Goal: Task Accomplishment & Management: Manage account settings

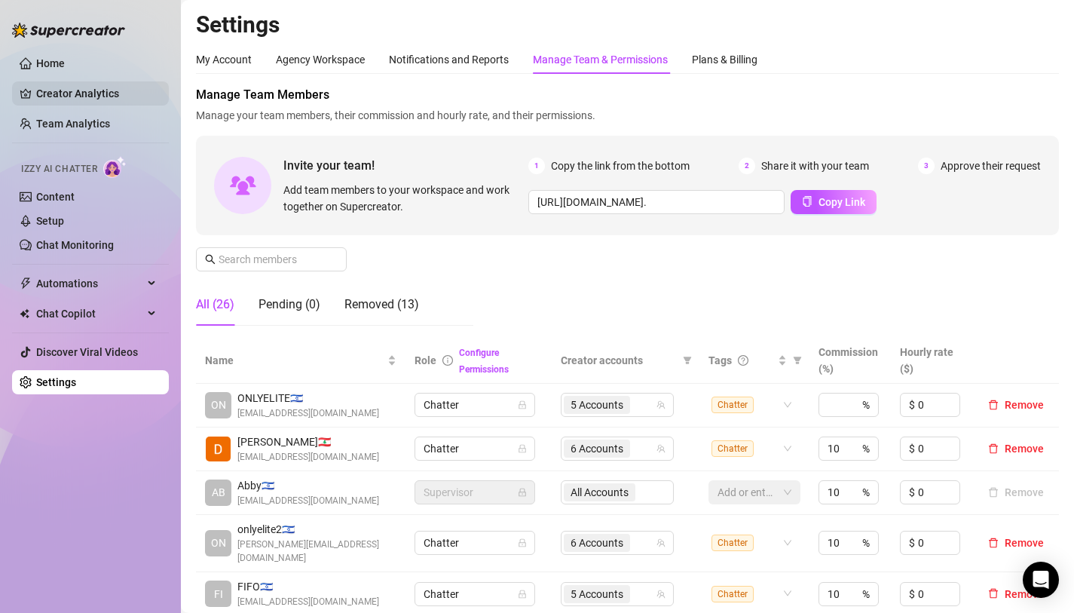
click at [81, 98] on link "Creator Analytics" at bounding box center [96, 93] width 121 height 24
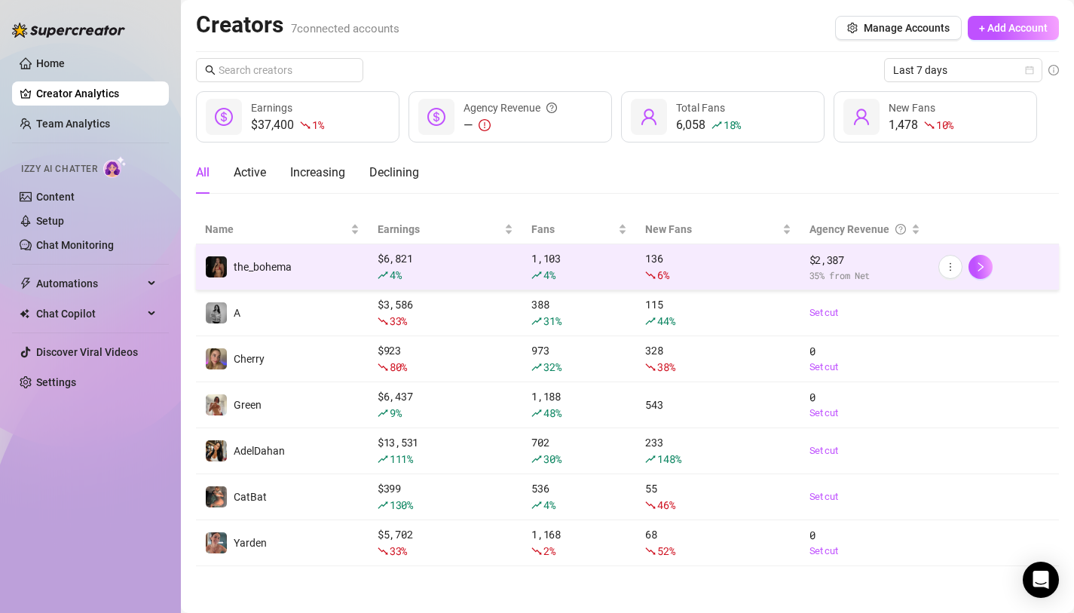
click at [340, 258] on td "the_bohema" at bounding box center [282, 267] width 173 height 46
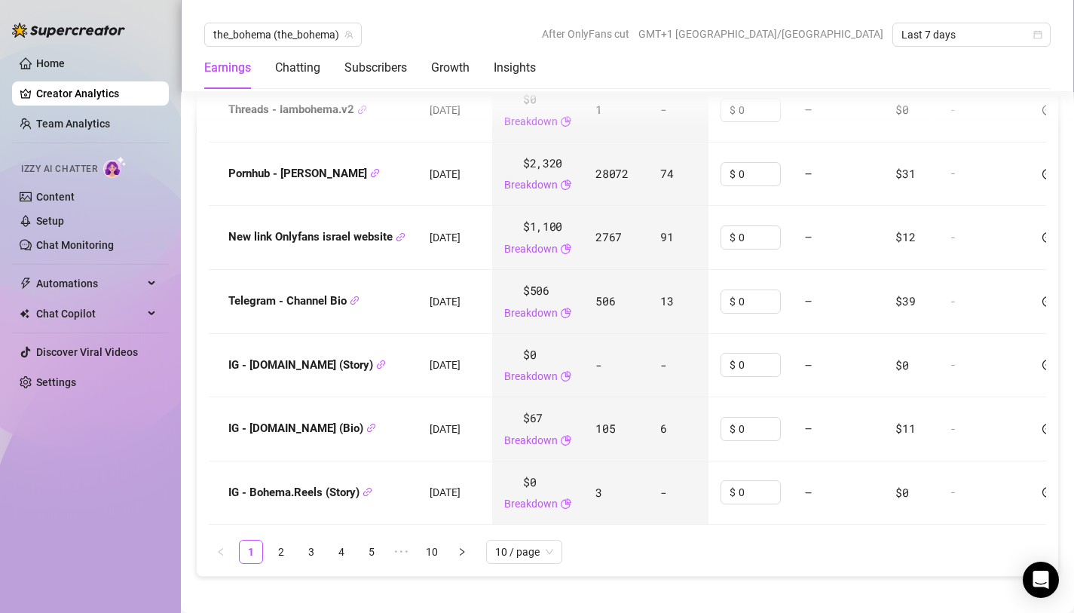
scroll to position [2224, 0]
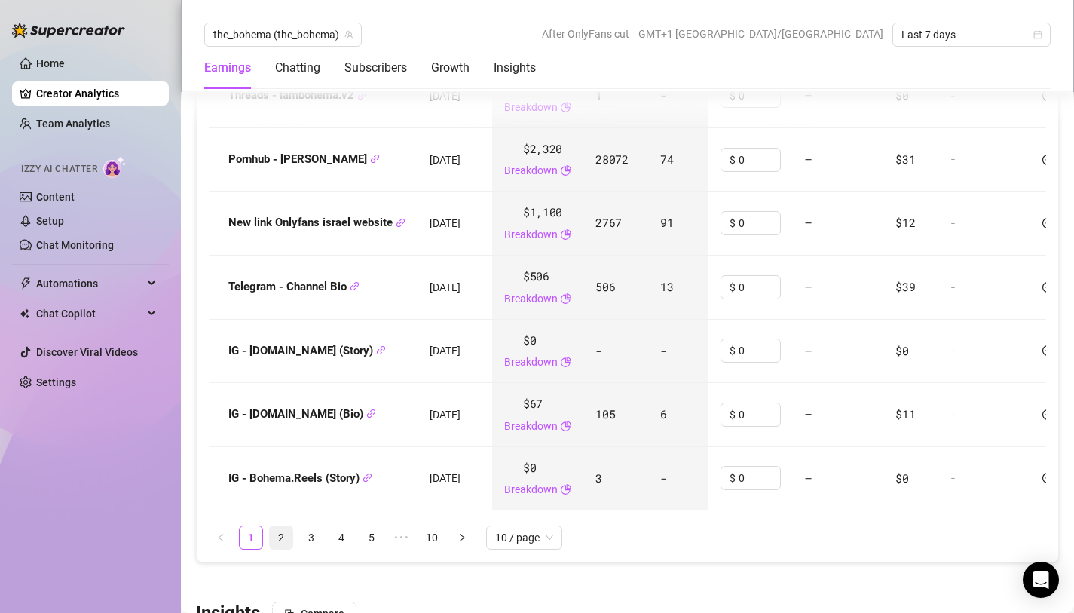
click at [280, 549] on link "2" at bounding box center [281, 537] width 23 height 23
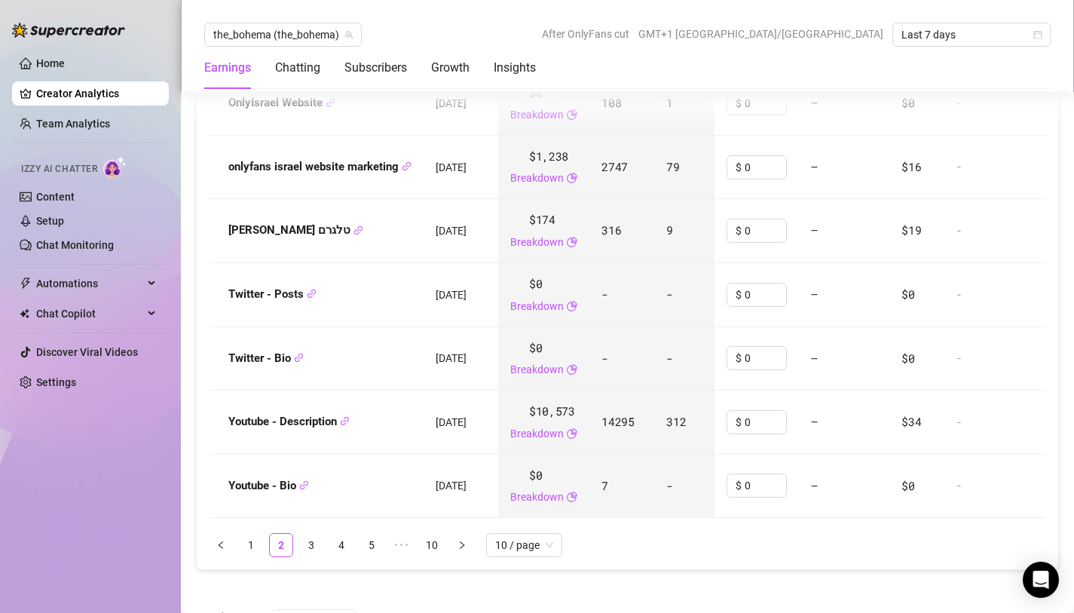
scroll to position [2220, 0]
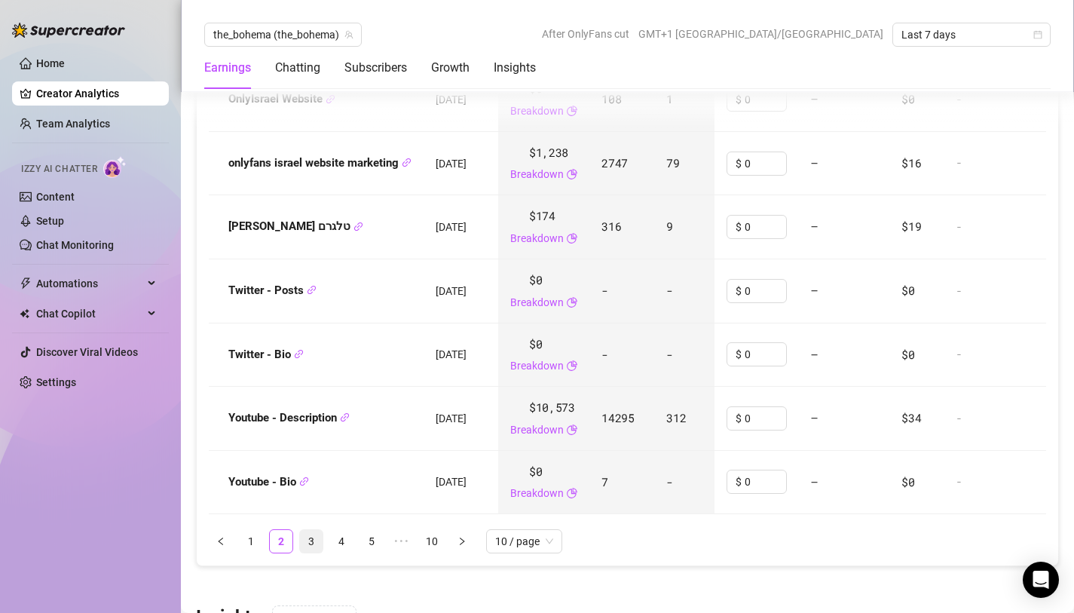
click at [312, 552] on link "3" at bounding box center [311, 541] width 23 height 23
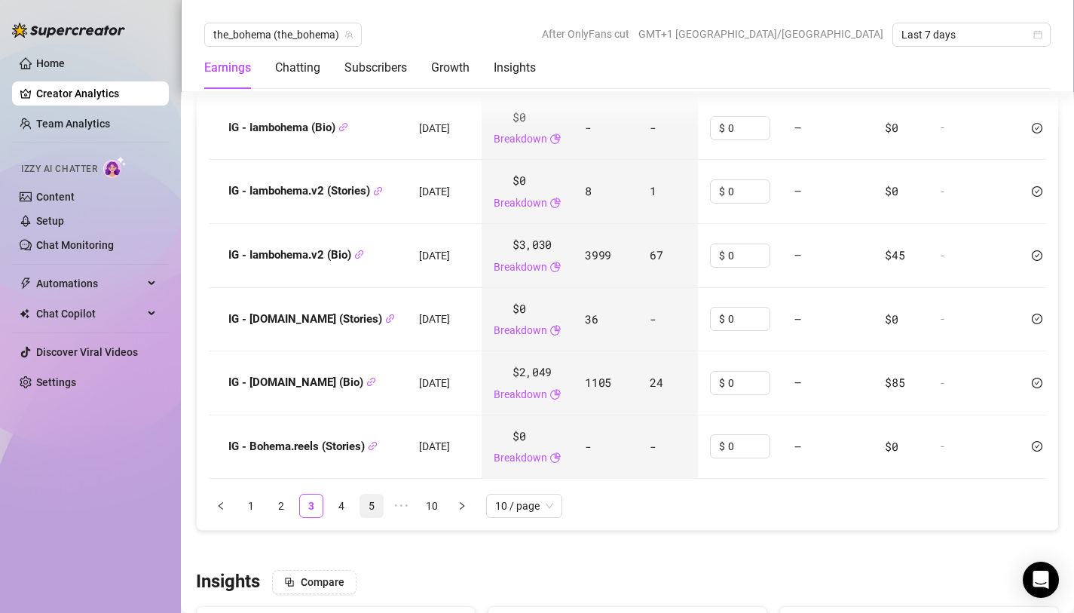
scroll to position [2259, 0]
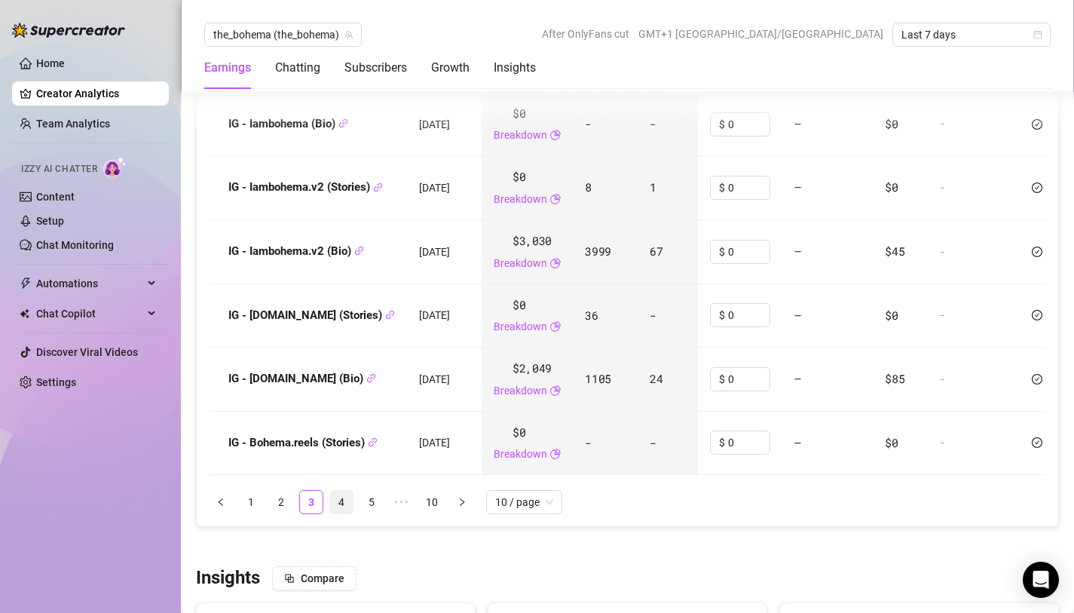
click at [347, 513] on link "4" at bounding box center [341, 502] width 23 height 23
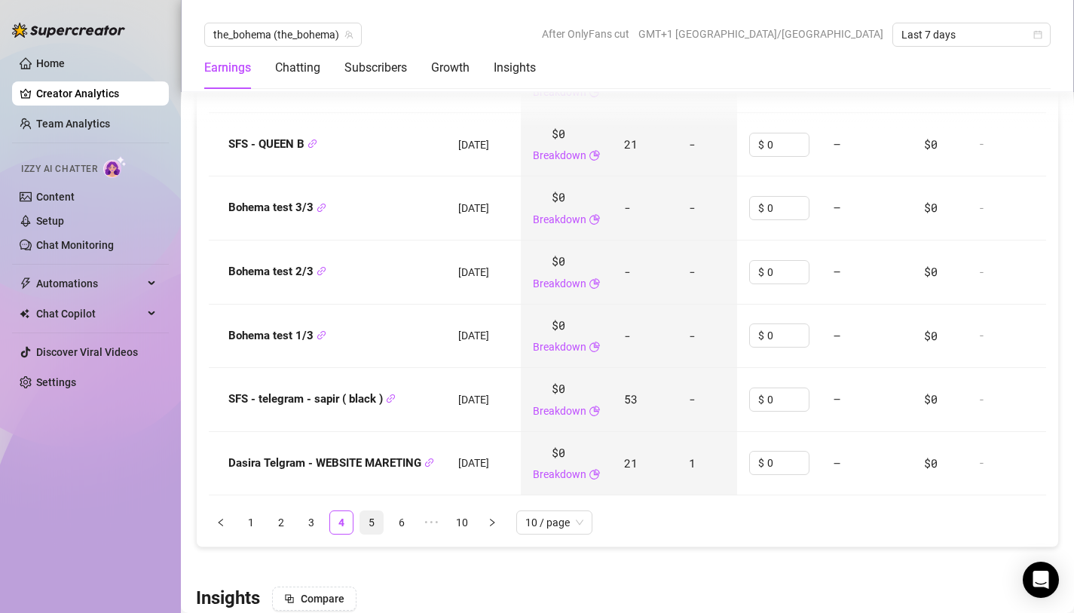
scroll to position [2239, 0]
click at [368, 533] on link "5" at bounding box center [371, 521] width 23 height 23
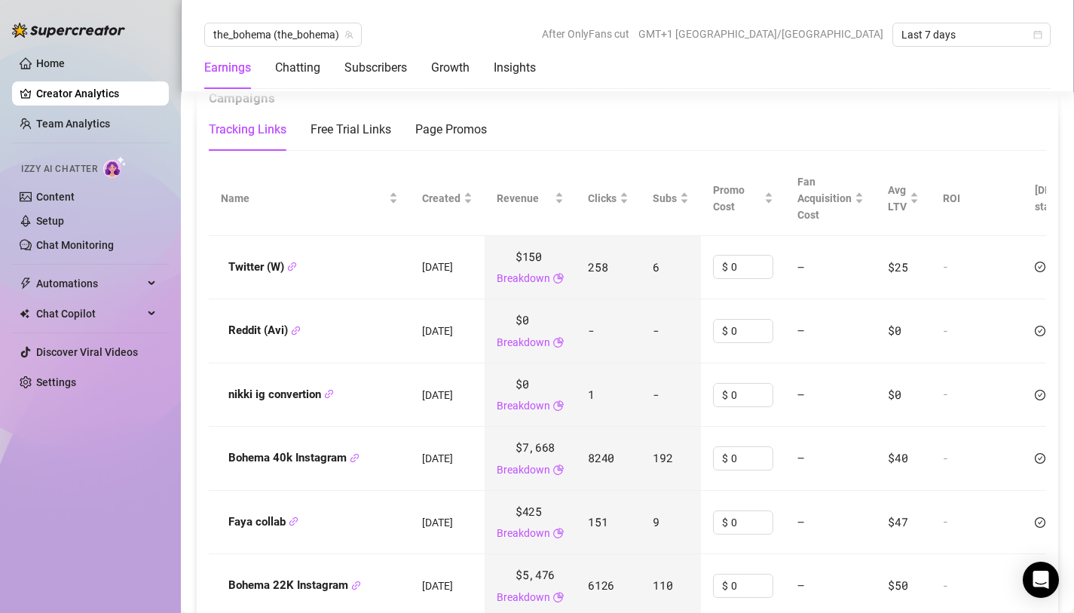
scroll to position [1860, 0]
click at [316, 41] on span "the_bohema (the_bohema)" at bounding box center [282, 34] width 139 height 23
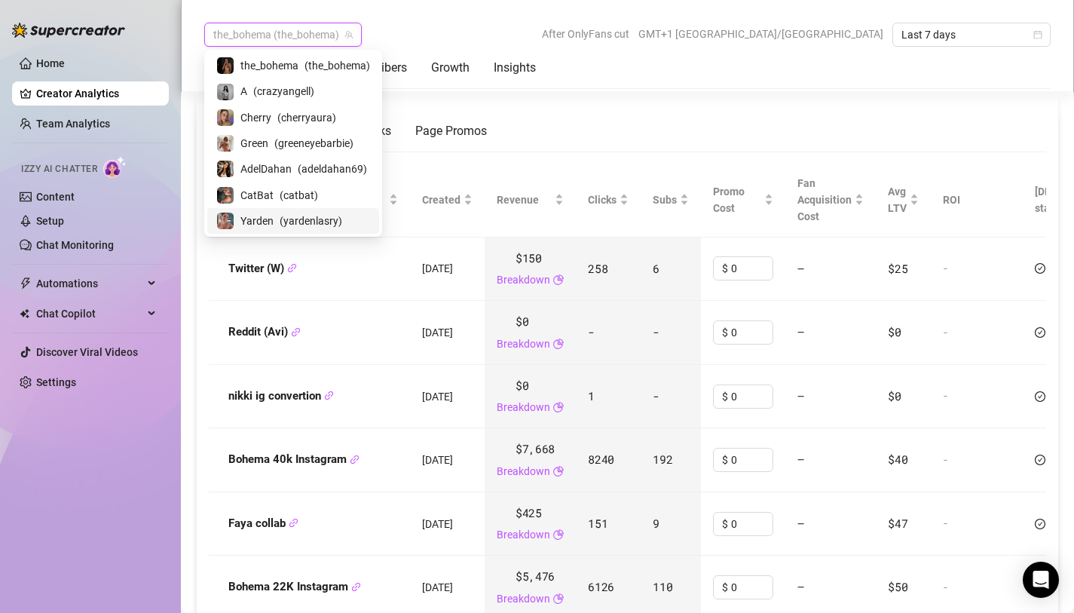
click at [301, 212] on span "( yardenlasry )" at bounding box center [311, 220] width 63 height 17
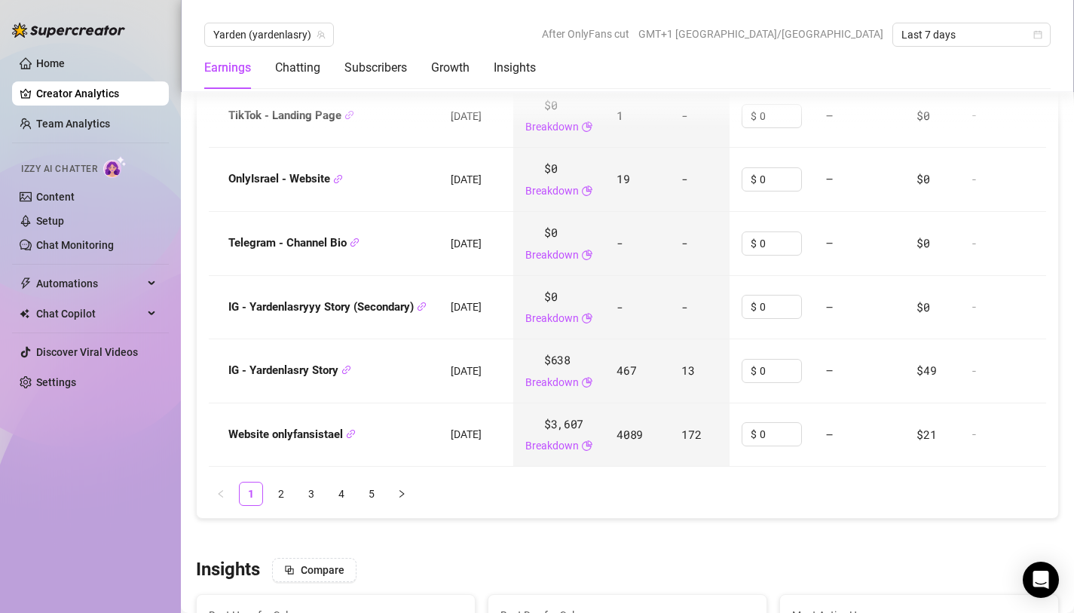
scroll to position [2270, 0]
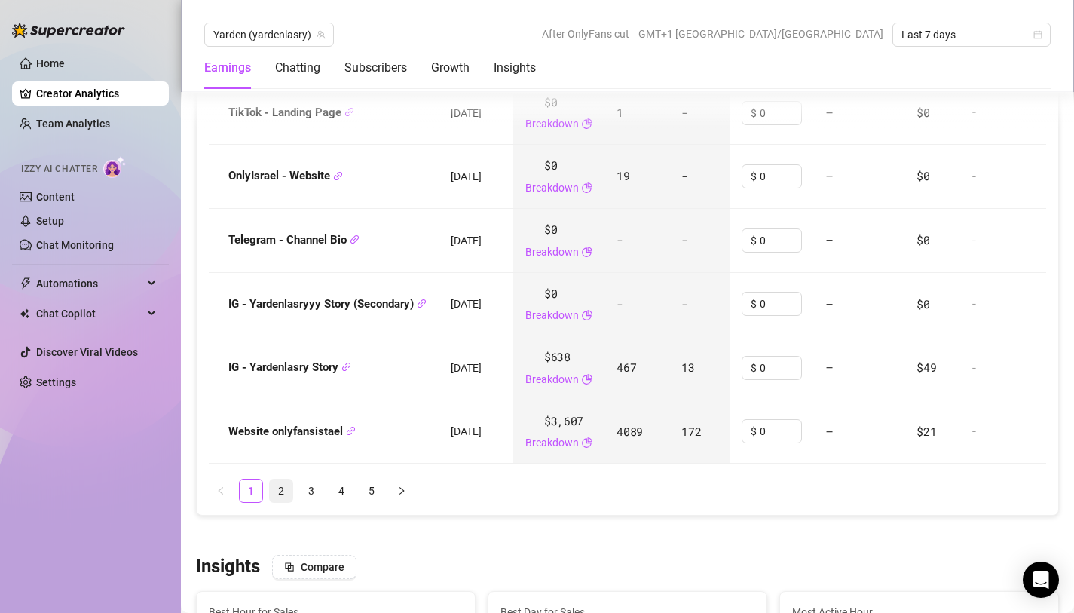
click at [289, 502] on link "2" at bounding box center [281, 490] width 23 height 23
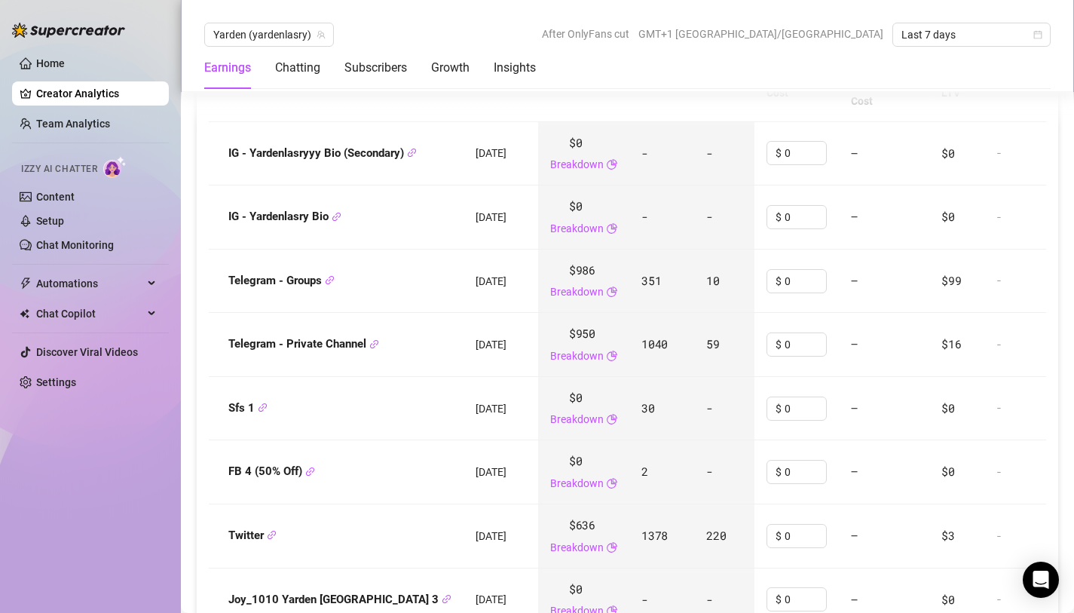
scroll to position [1985, 0]
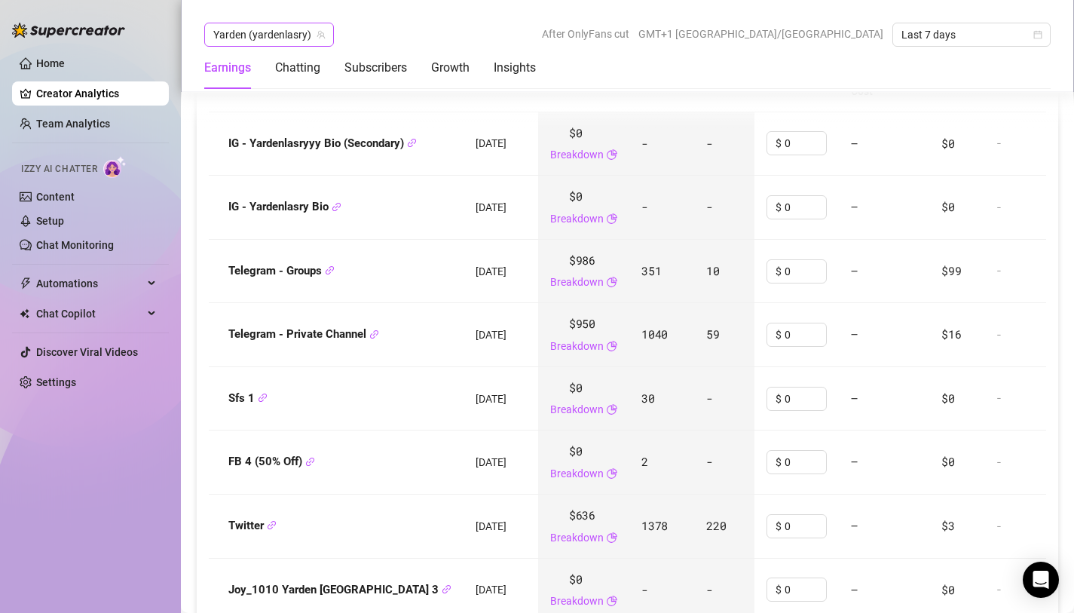
click at [260, 37] on span "Yarden (yardenlasry)" at bounding box center [269, 34] width 112 height 23
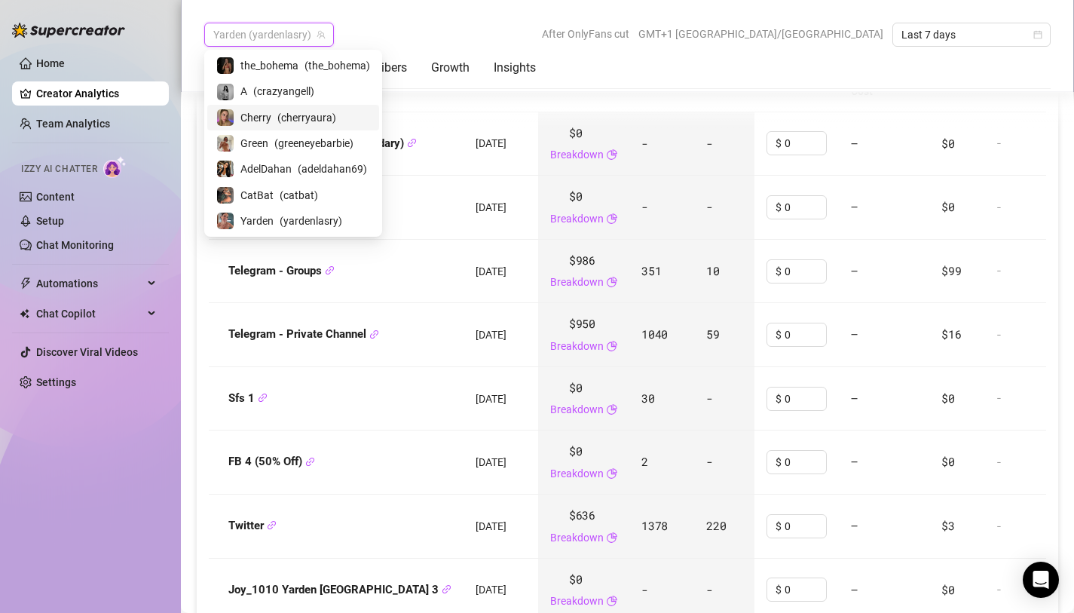
click at [286, 124] on span "( cherryaura )" at bounding box center [306, 117] width 59 height 17
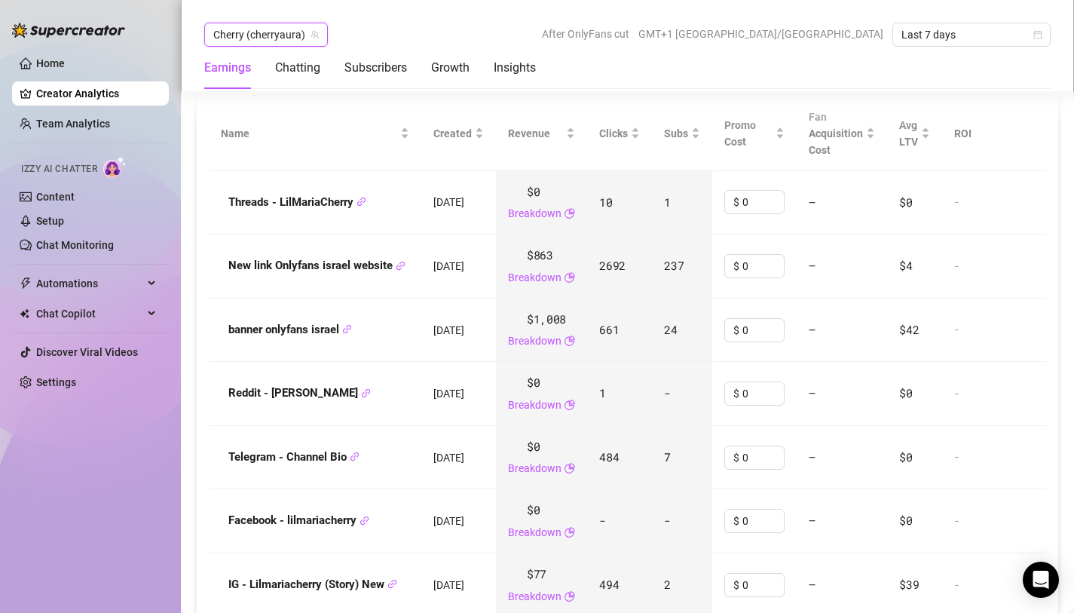
scroll to position [1918, 0]
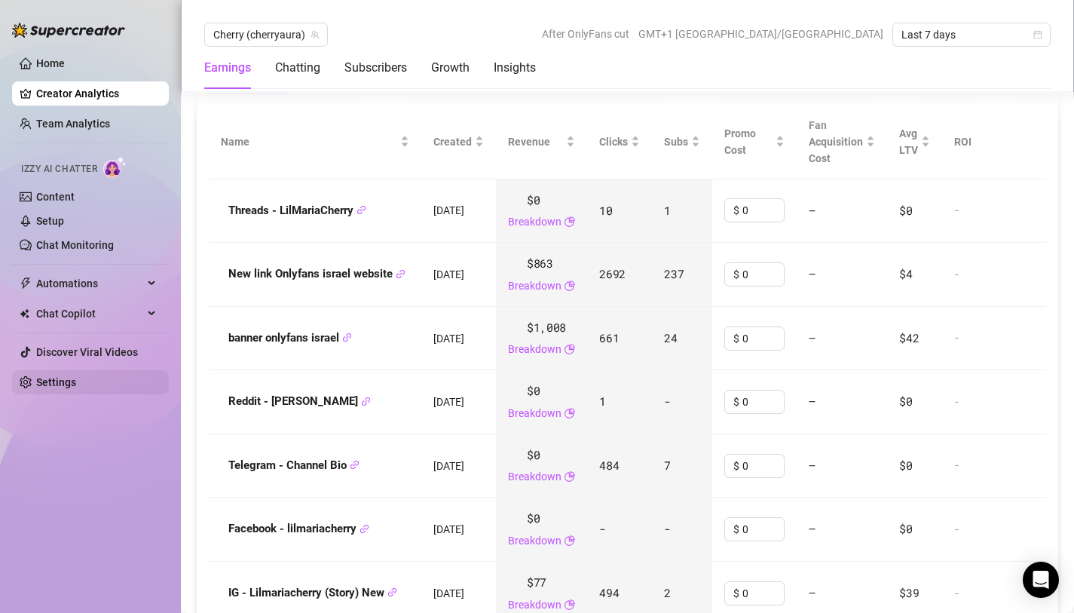
click at [60, 380] on link "Settings" at bounding box center [56, 382] width 40 height 12
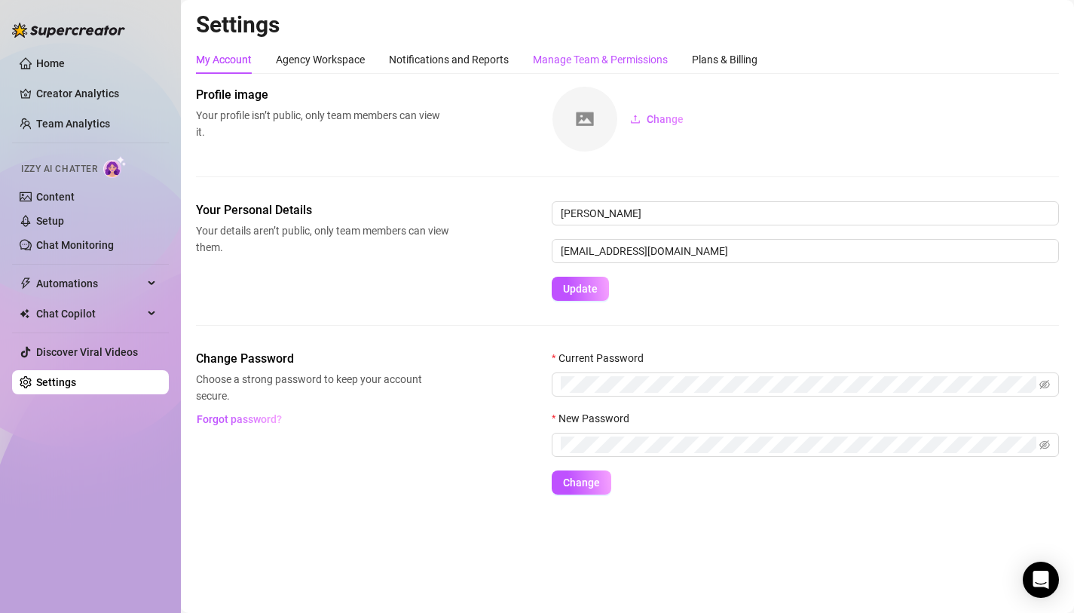
click at [588, 62] on div "Manage Team & Permissions" at bounding box center [600, 59] width 135 height 17
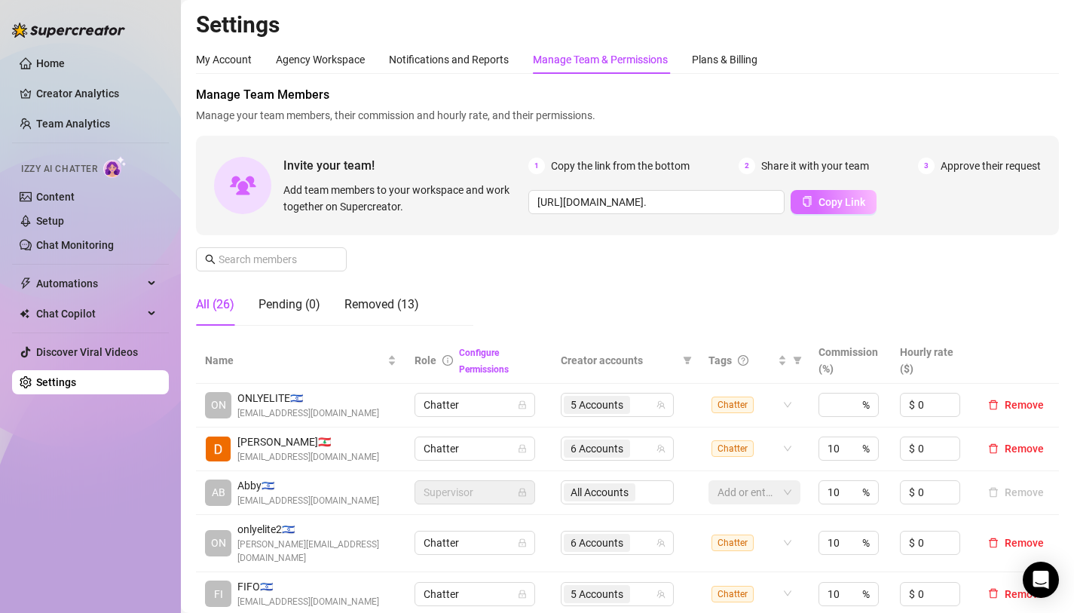
click at [818, 199] on span "Copy Link" at bounding box center [841, 202] width 47 height 12
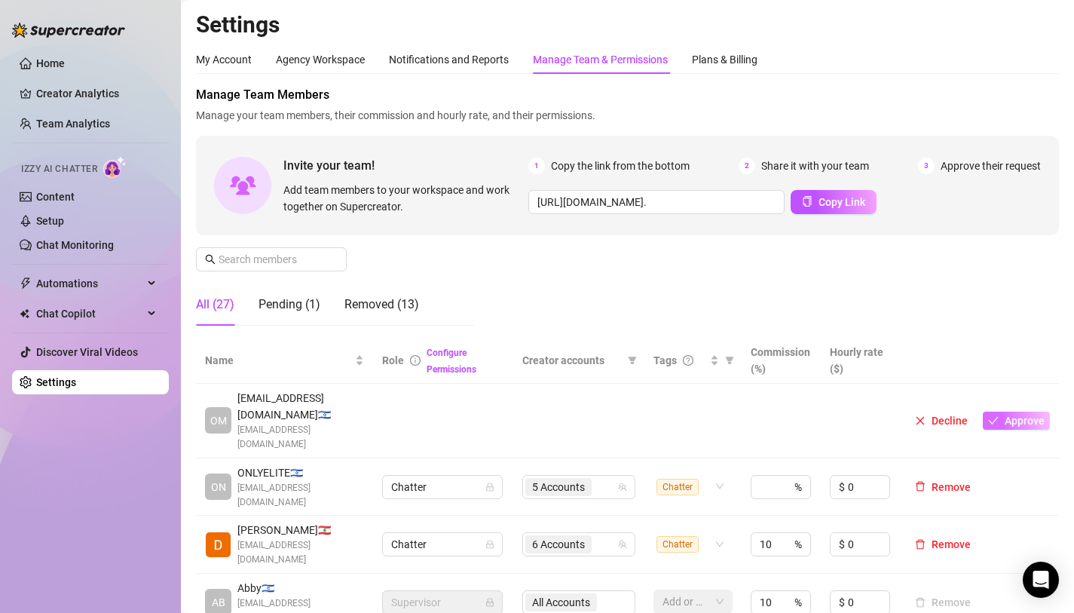
click at [988, 414] on span "button" at bounding box center [993, 420] width 11 height 12
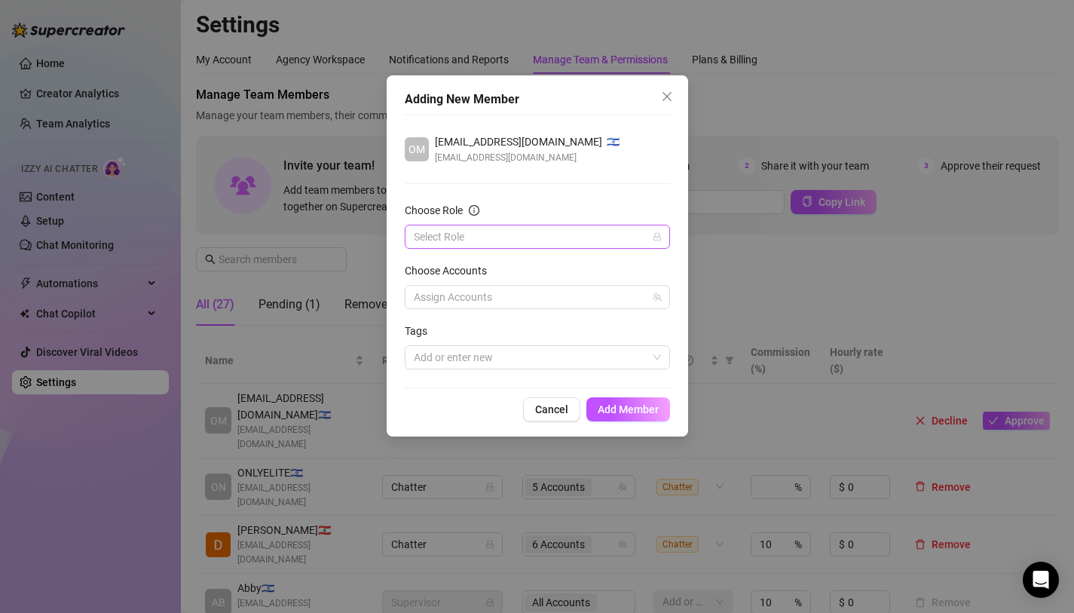
click at [537, 227] on input "Choose Role" at bounding box center [531, 236] width 234 height 23
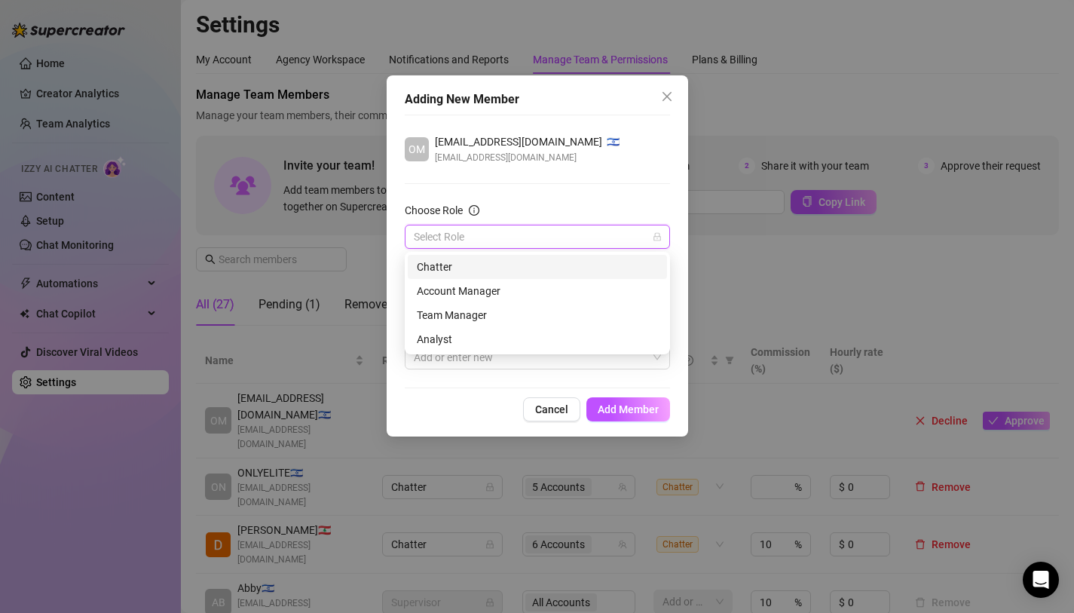
click at [503, 265] on div "Chatter" at bounding box center [537, 266] width 241 height 17
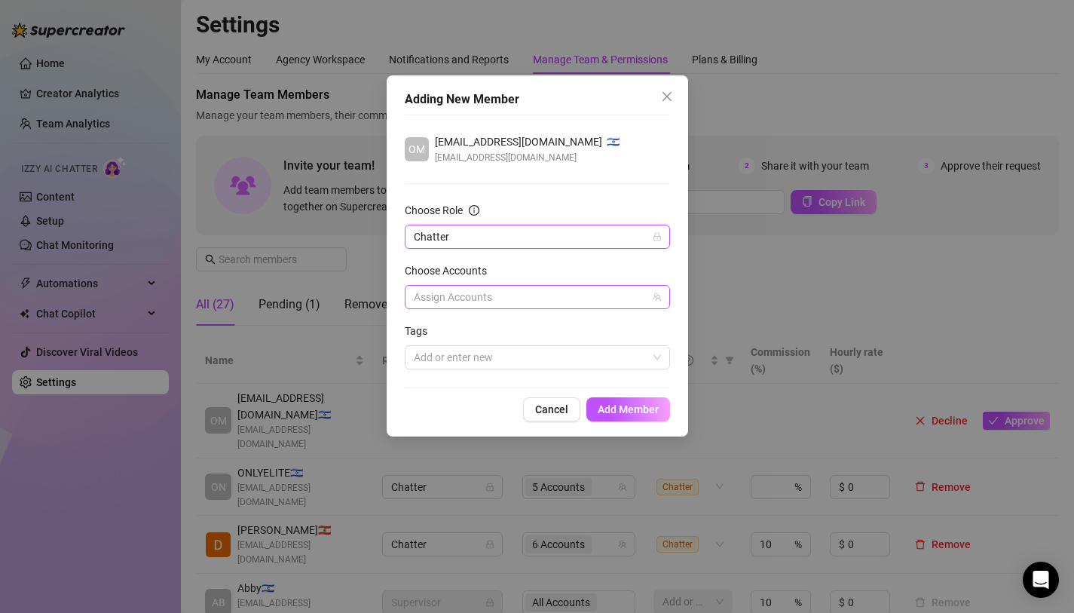
click at [513, 294] on div at bounding box center [529, 296] width 243 height 21
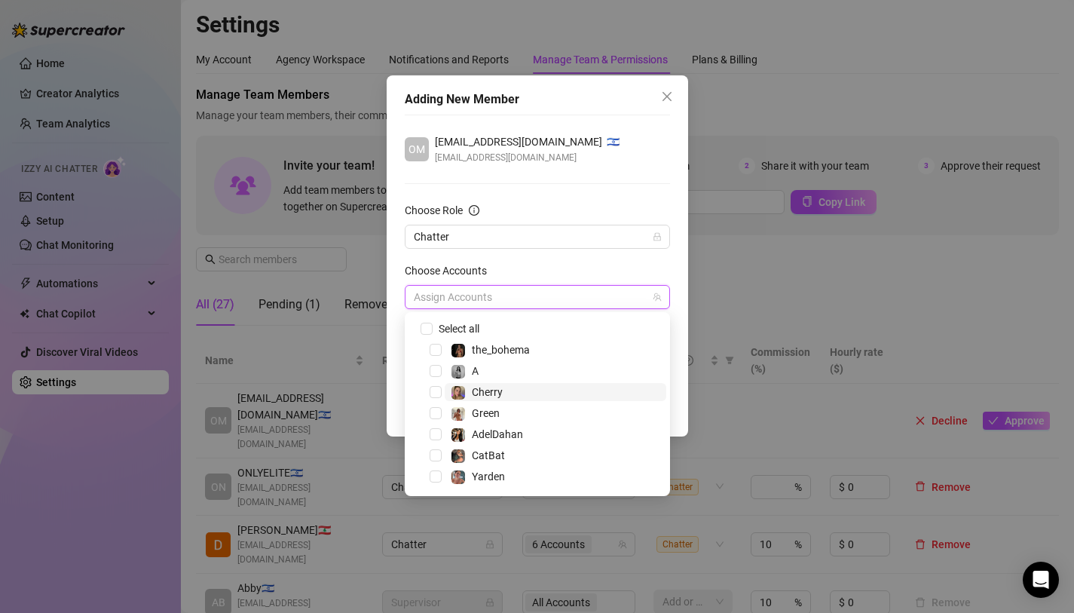
click at [515, 395] on span "Cherry" at bounding box center [556, 392] width 222 height 18
click at [499, 413] on span "Green" at bounding box center [486, 413] width 28 height 12
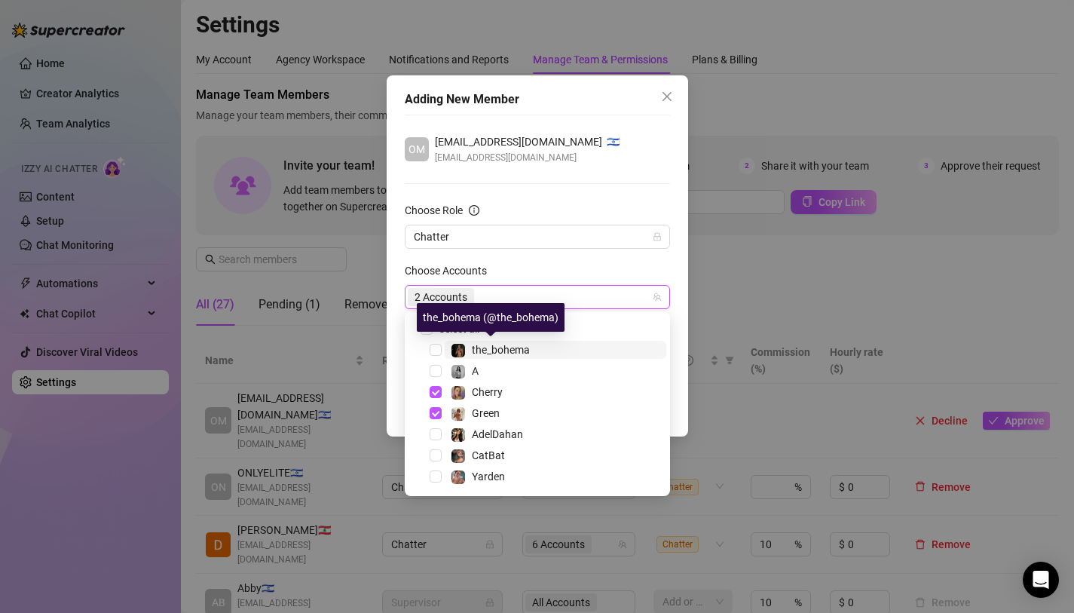
click at [501, 348] on span "the_bohema" at bounding box center [501, 350] width 58 height 12
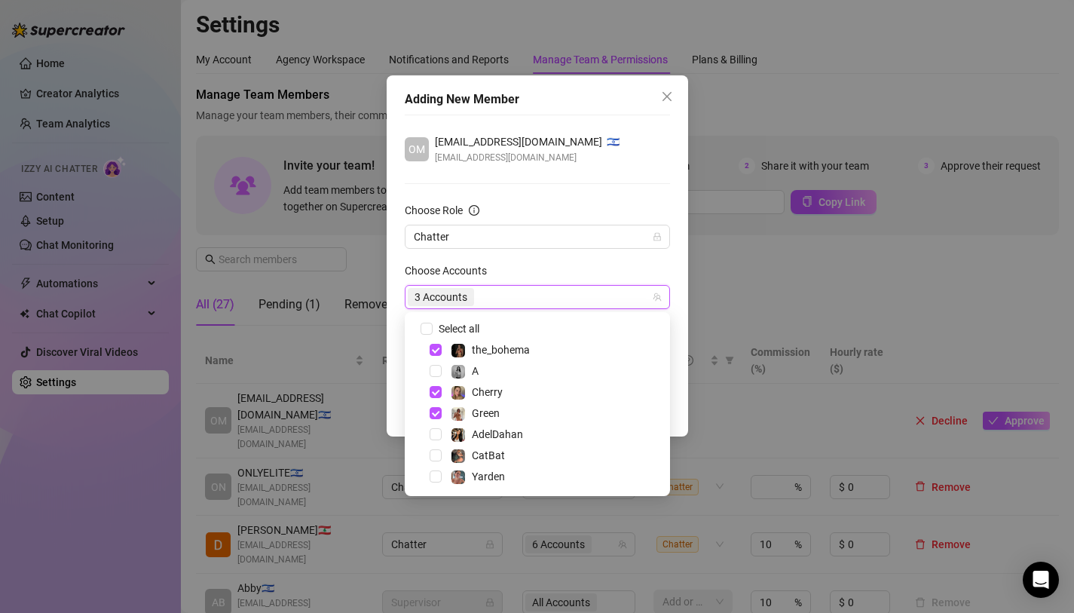
click at [523, 266] on div "Choose Accounts" at bounding box center [537, 273] width 265 height 23
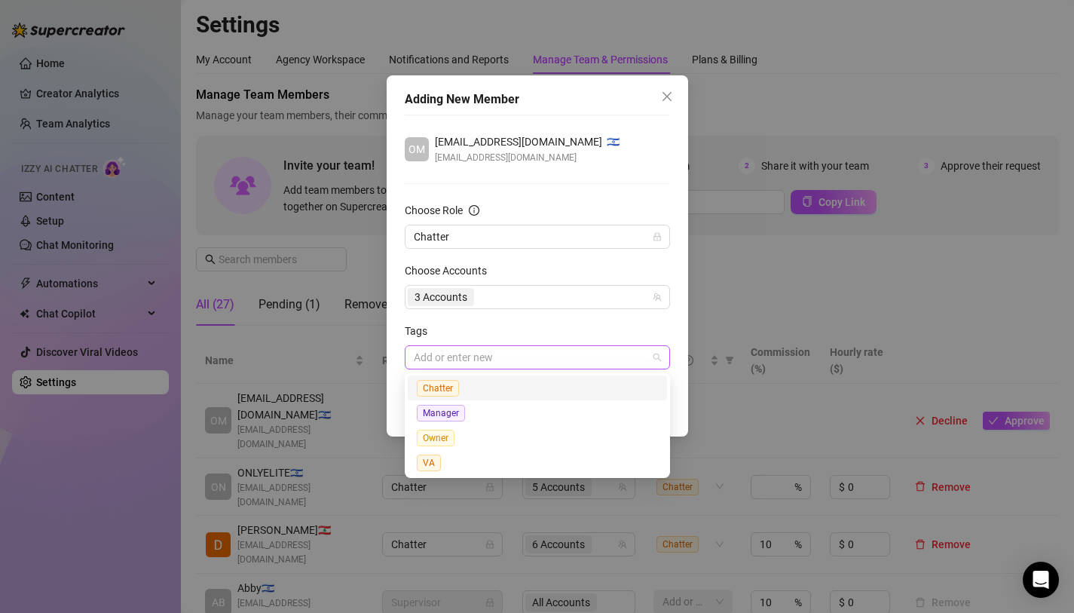
click at [519, 359] on div at bounding box center [529, 357] width 243 height 21
click at [512, 381] on div "Chatter" at bounding box center [537, 387] width 241 height 17
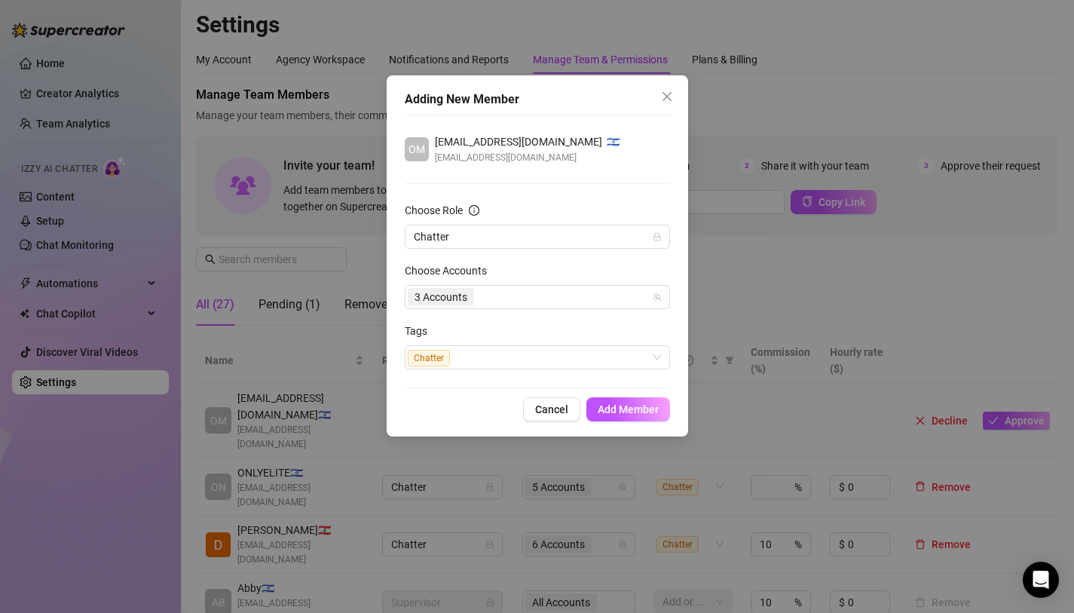
click at [510, 320] on form "Choose Role Chatter Choose Accounts 3 Accounts Tags Chatter" at bounding box center [537, 285] width 265 height 167
click at [626, 411] on span "Add Member" at bounding box center [628, 409] width 61 height 12
